Goal: Communication & Community: Ask a question

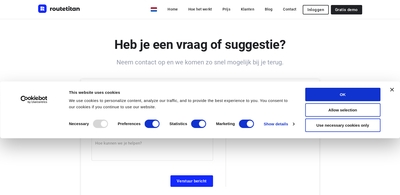
click at [391, 86] on div "Consent Details [#IABV2SETTINGS#] About This website uses cookies We use cookie…" at bounding box center [200, 110] width 400 height 57
click at [392, 90] on div "Consent Details [#IABV2SETTINGS#] About This website uses cookies We use cookie…" at bounding box center [200, 110] width 388 height 44
click at [394, 89] on icon "Close banner" at bounding box center [392, 90] width 4 height 4
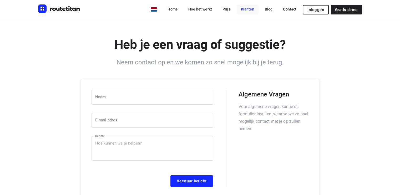
click at [248, 9] on link "Klanten" at bounding box center [248, 8] width 22 height 9
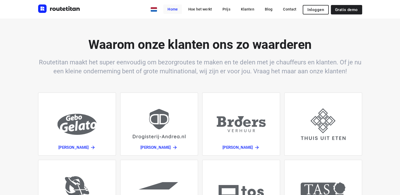
click at [181, 9] on link "Home" at bounding box center [172, 8] width 19 height 9
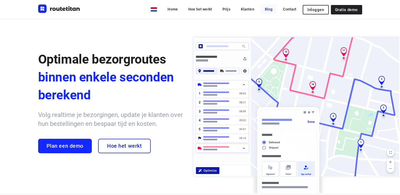
click at [272, 8] on link "Blog" at bounding box center [269, 8] width 16 height 9
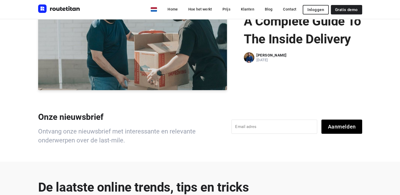
scroll to position [26, 0]
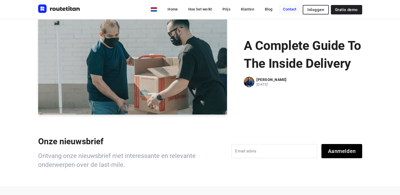
click at [295, 8] on link "Contact" at bounding box center [290, 8] width 22 height 9
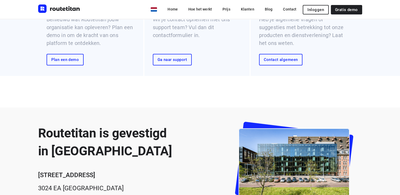
scroll to position [44, 0]
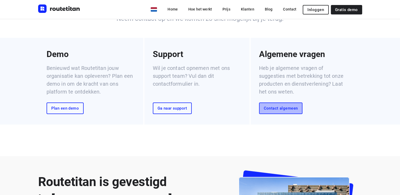
click at [288, 110] on span "Contact algemeen" at bounding box center [281, 108] width 34 height 4
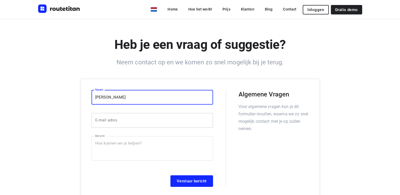
type input "[PERSON_NAME]"
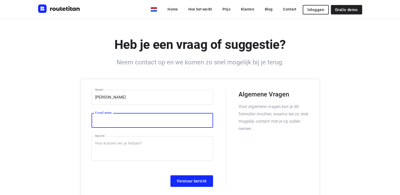
click at [169, 127] on input "email" at bounding box center [153, 120] width 122 height 15
type input "s"
type input "S"
type input "[PERSON_NAME][EMAIL_ADDRESS][DOMAIN_NAME]"
click at [147, 146] on textarea at bounding box center [152, 148] width 114 height 15
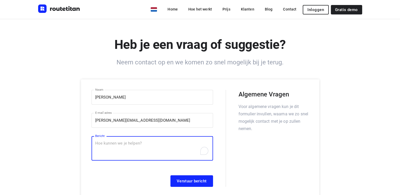
click at [126, 141] on textarea "To enrich screen reader interactions, please activate Accessibility in Grammarl…" at bounding box center [152, 148] width 114 height 15
paste textarea "Lorem, Ipsu dolo sitametco adip el sed doe temporin utlaboreetdo magnaa eni adm…"
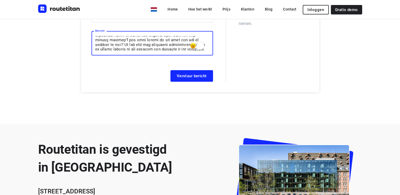
click at [180, 47] on textarea "To enrich screen reader interactions, please activate Accessibility in Grammarl…" at bounding box center [152, 43] width 114 height 15
click at [176, 48] on textarea "To enrich screen reader interactions, please activate Accessibility in Grammarl…" at bounding box center [152, 43] width 114 height 15
click at [177, 48] on textarea "To enrich screen reader interactions, please activate Accessibility in Grammarl…" at bounding box center [152, 43] width 114 height 15
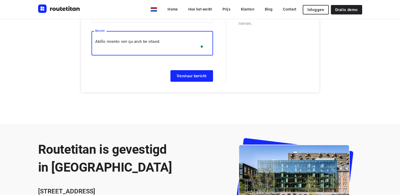
click at [133, 49] on textarea "To enrich screen reader interactions, please activate Accessibility in Grammarl…" at bounding box center [152, 43] width 114 height 15
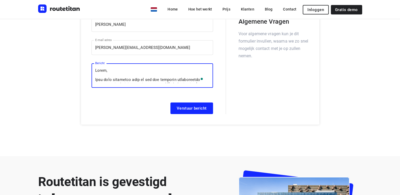
type textarea "Lorem, Ipsu dolo sitametco adip el sed doe temporin utlaboreetdo magnaa eni adm…"
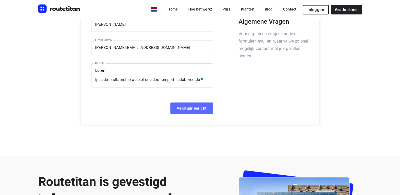
click at [194, 109] on span "Verstuur bericht" at bounding box center [192, 108] width 30 height 4
